Goal: Task Accomplishment & Management: Use online tool/utility

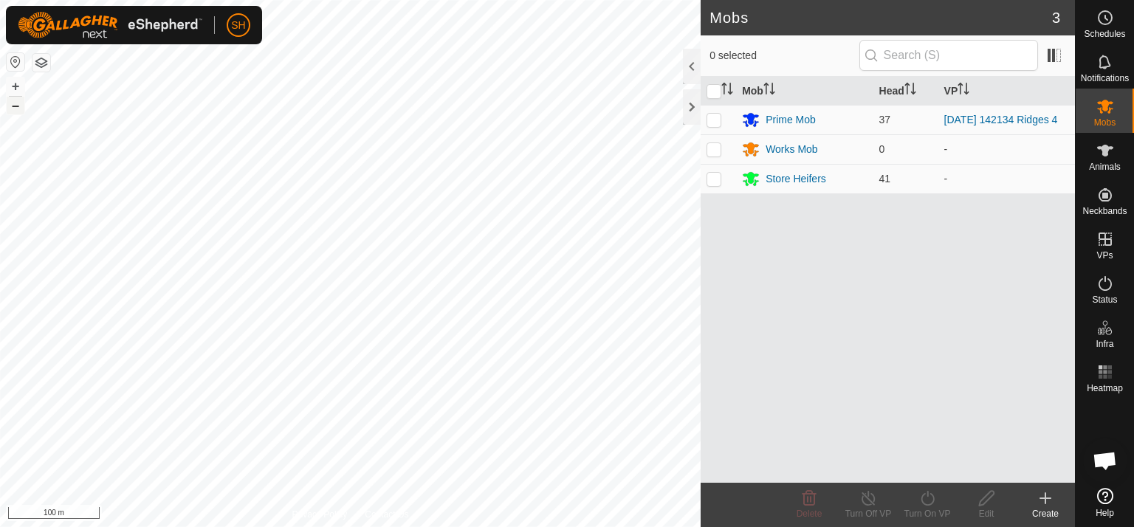
click at [15, 106] on button "–" at bounding box center [16, 106] width 18 height 18
click at [255, 0] on html "SH My Account Settings Logout Schedules Notifications Mobs Animals Neckbands VP…" at bounding box center [567, 263] width 1134 height 527
click at [1047, 509] on div "Create" at bounding box center [1045, 513] width 59 height 13
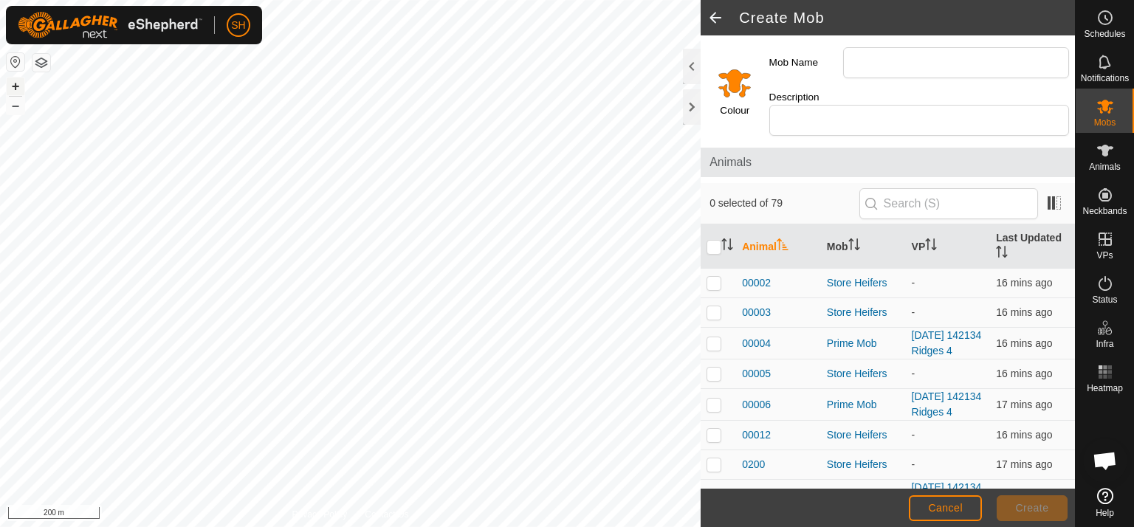
click at [18, 87] on button "+" at bounding box center [16, 87] width 18 height 18
click at [14, 85] on button "+" at bounding box center [16, 87] width 18 height 18
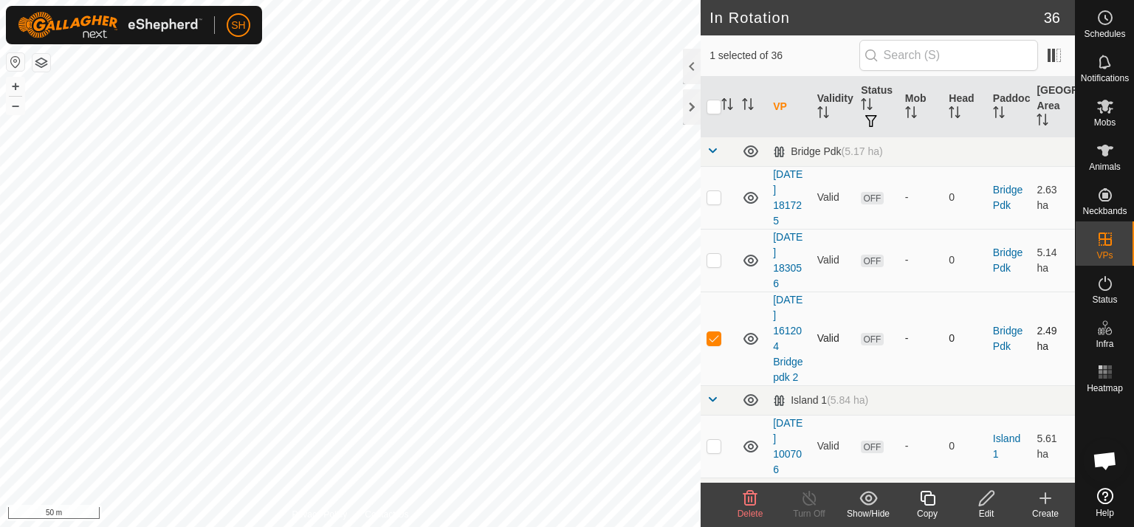
click at [711, 334] on p-checkbox at bounding box center [714, 338] width 15 height 12
checkbox input "false"
click at [1045, 498] on icon at bounding box center [1045, 498] width 10 height 0
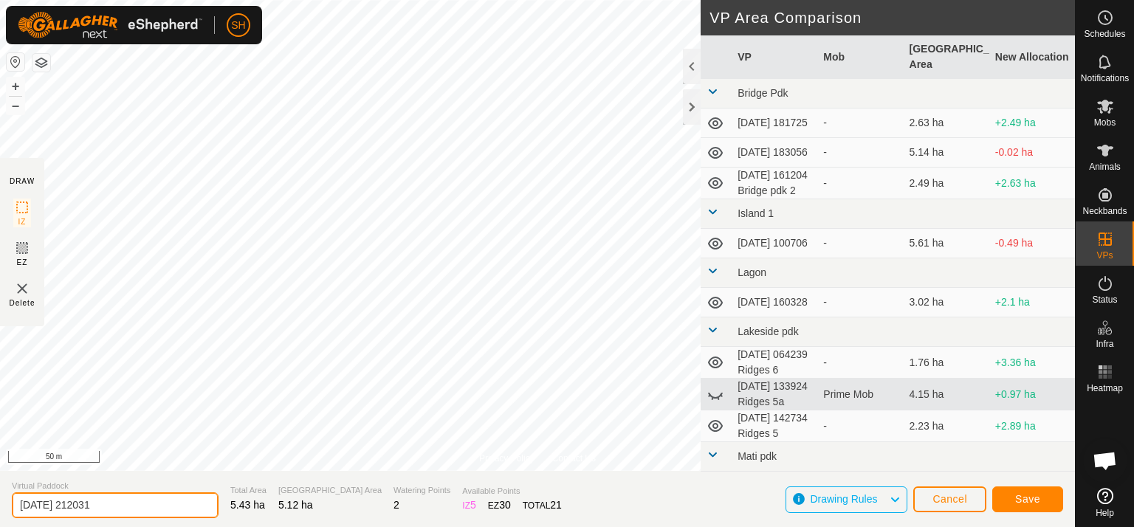
click at [119, 505] on input "[DATE] 212031" at bounding box center [115, 505] width 207 height 26
type input "[DATE] 212031 Bridge Pdk 1a"
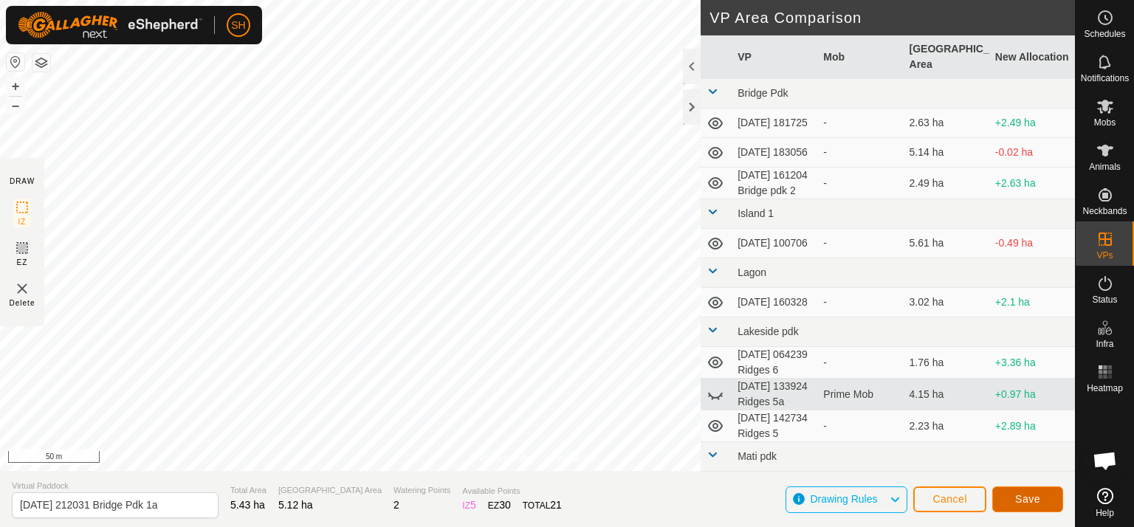
click at [1043, 496] on button "Save" at bounding box center [1027, 500] width 71 height 26
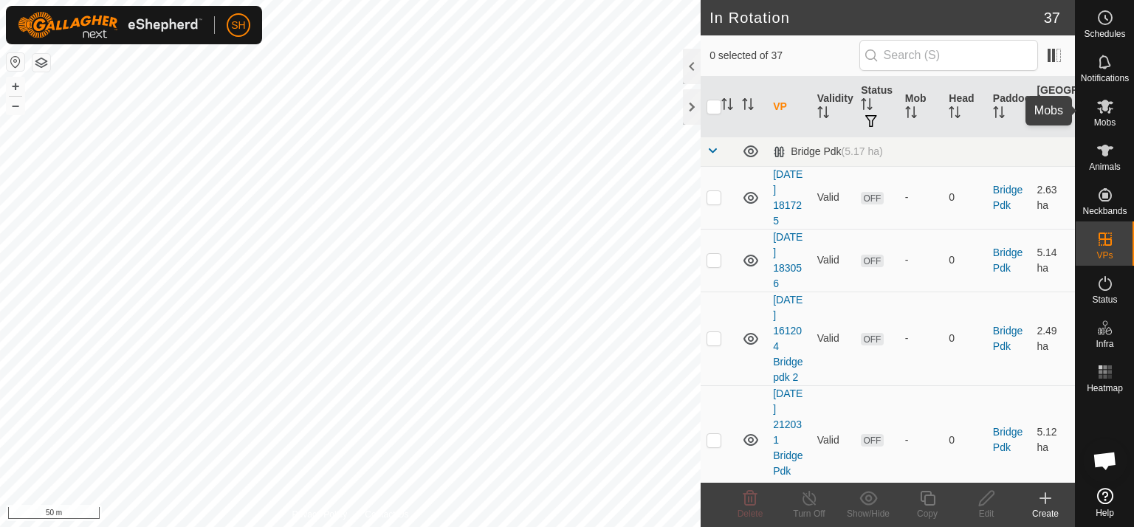
click at [1113, 107] on icon at bounding box center [1105, 106] width 18 height 18
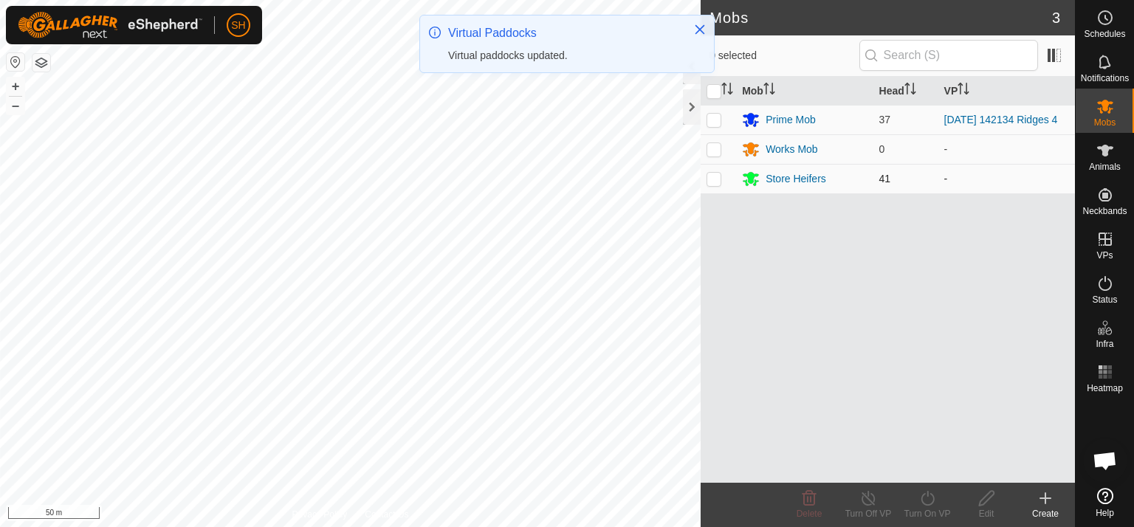
click at [714, 181] on p-checkbox at bounding box center [714, 179] width 15 height 12
checkbox input "true"
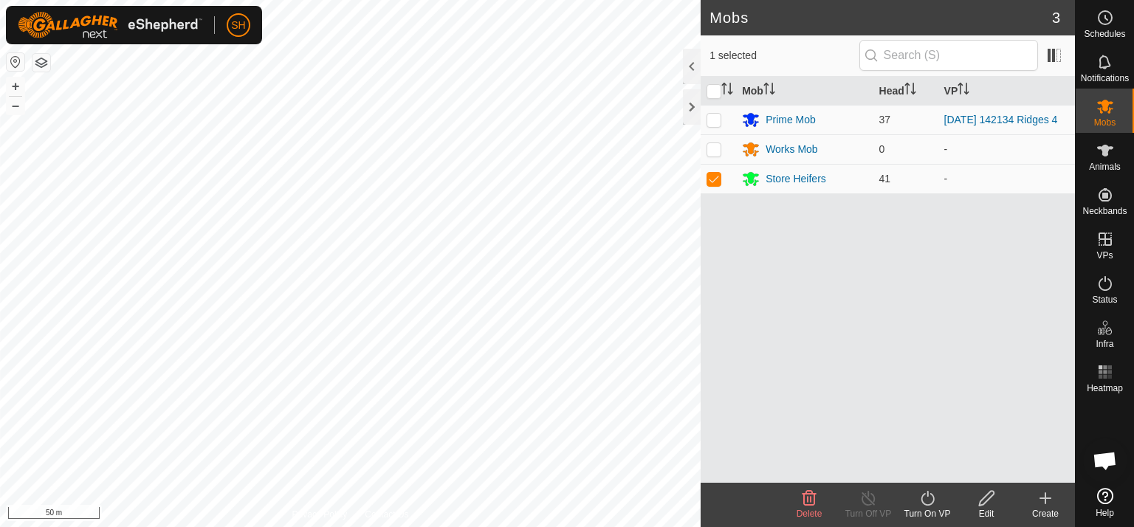
drag, startPoint x: 938, startPoint y: 408, endPoint x: 904, endPoint y: 355, distance: 62.5
click at [904, 346] on div "Mob Head VP Prime Mob 37 [DATE] 142134 Ridges 4 Works Mob 0 - Store Heifers 41 -" at bounding box center [888, 280] width 374 height 406
click at [931, 498] on icon at bounding box center [927, 499] width 18 height 18
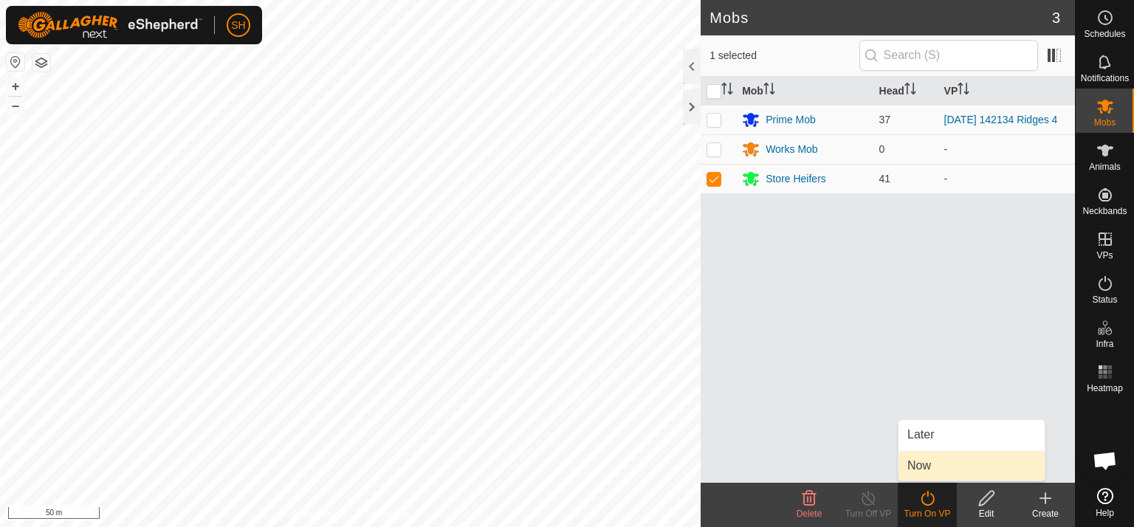
click at [939, 472] on link "Now" at bounding box center [972, 466] width 146 height 30
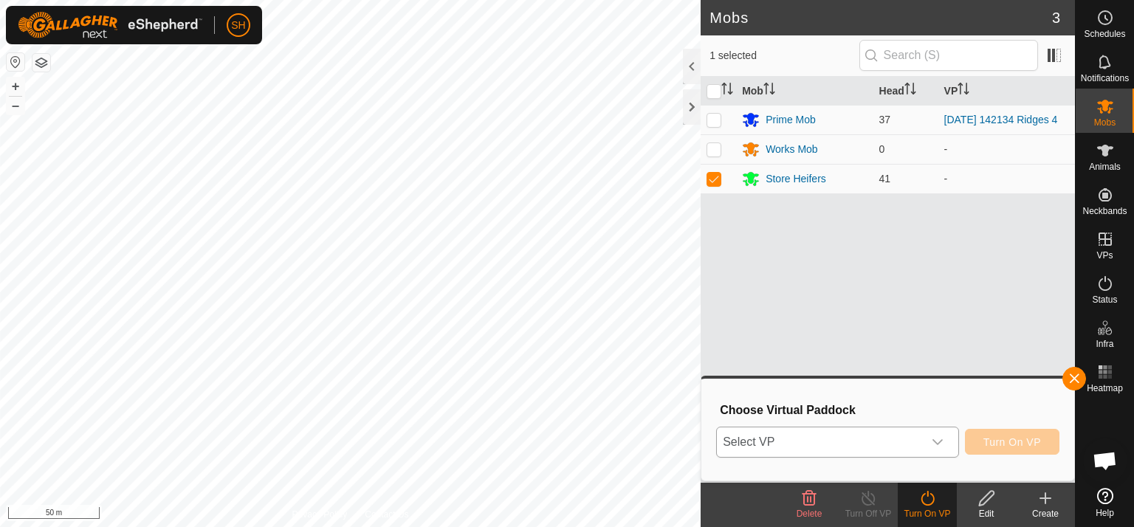
click at [943, 439] on icon "dropdown trigger" at bounding box center [937, 442] width 10 height 6
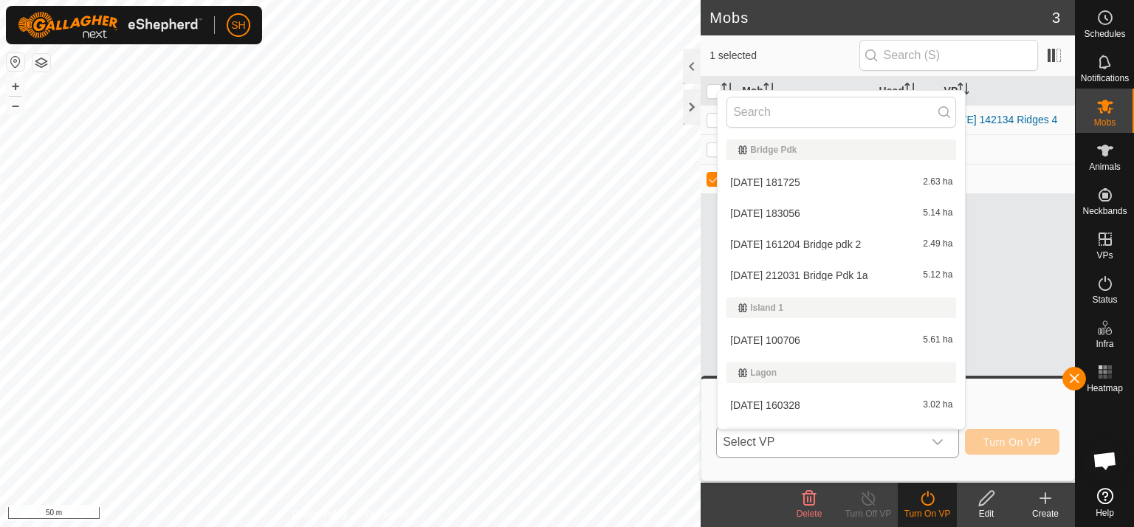
click at [845, 272] on li "[DATE] 212031 Bridge Pdk 1a 5.12 ha" at bounding box center [841, 276] width 247 height 30
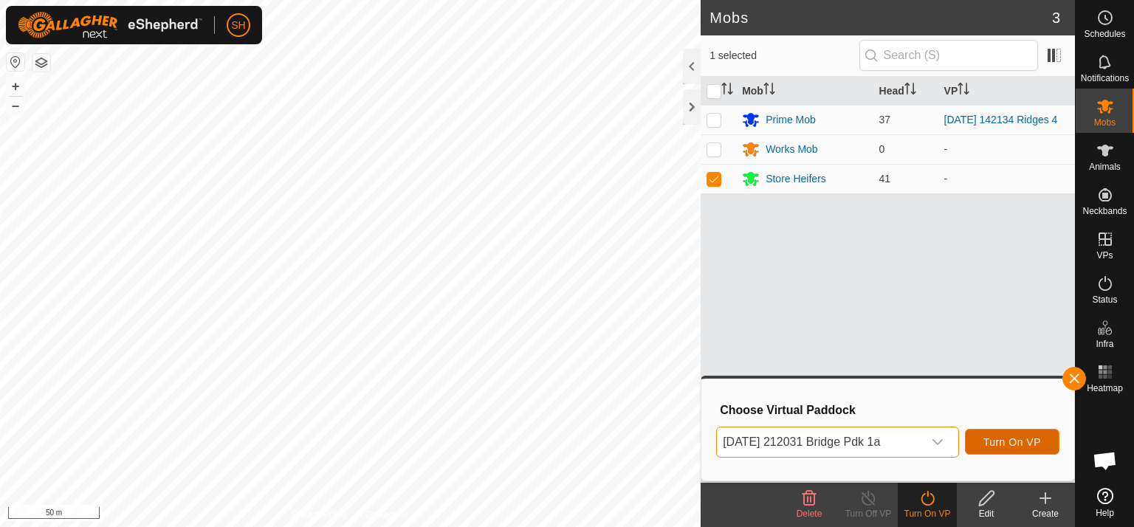
click at [1020, 449] on button "Turn On VP" at bounding box center [1012, 442] width 95 height 26
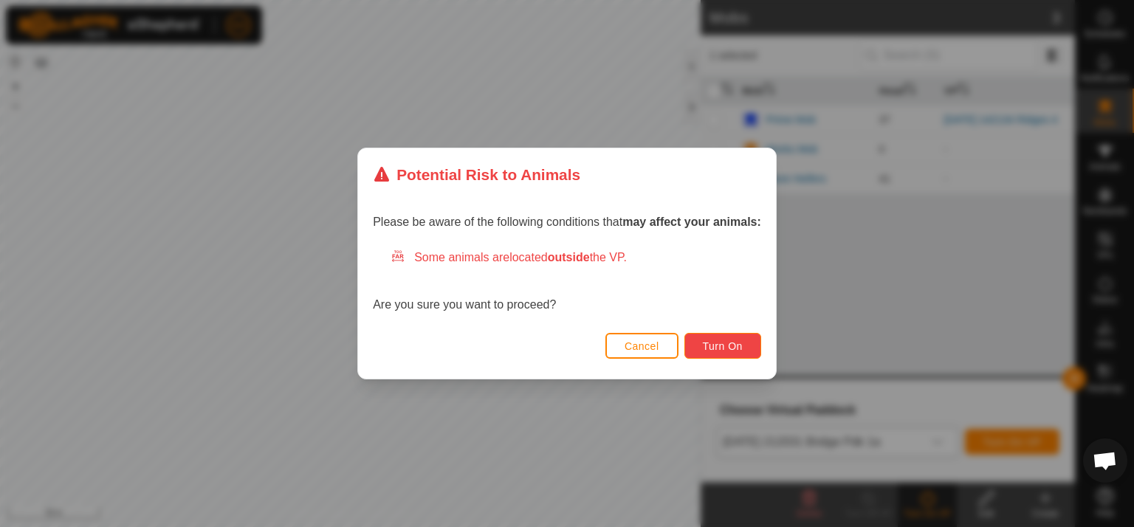
click at [733, 344] on span "Turn On" at bounding box center [723, 346] width 40 height 12
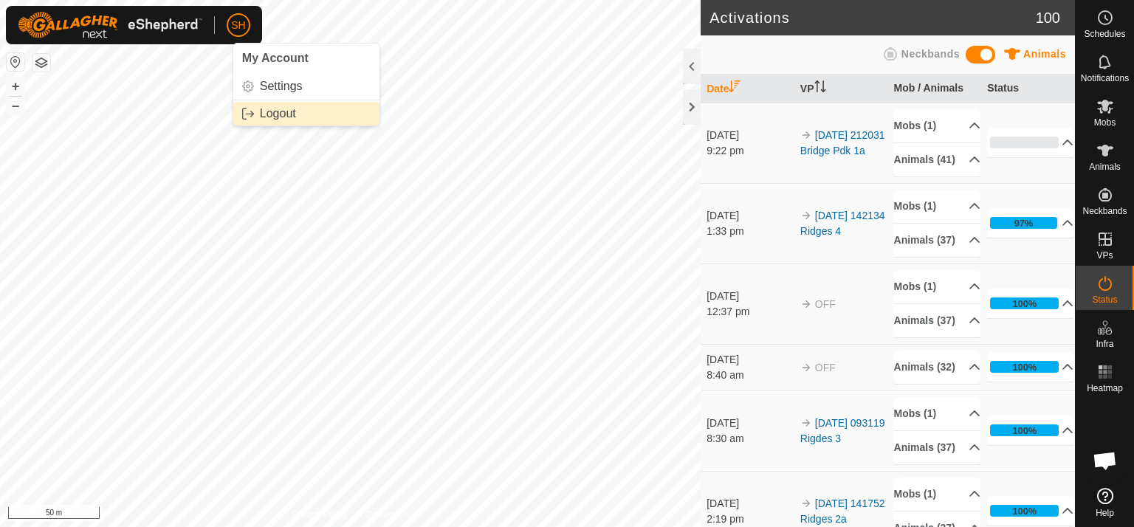
click at [268, 110] on link "Logout" at bounding box center [306, 114] width 146 height 24
